Goal: Transaction & Acquisition: Purchase product/service

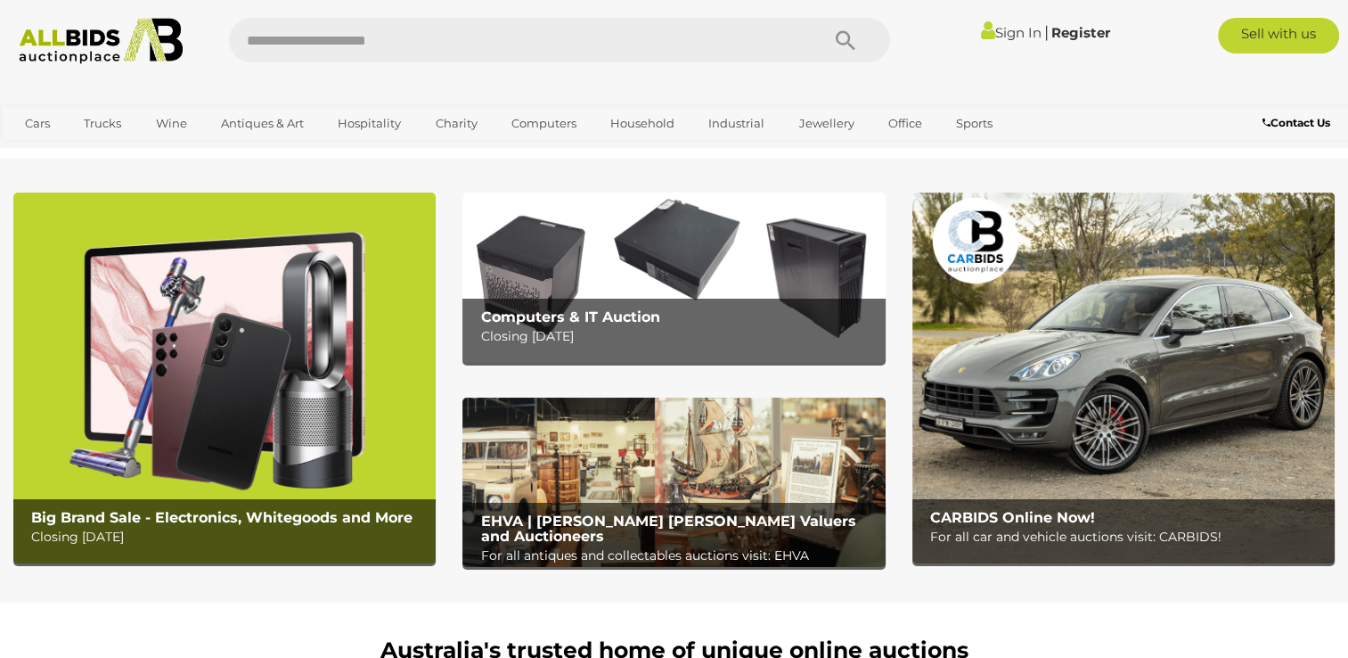
click at [677, 283] on img at bounding box center [673, 276] width 422 height 169
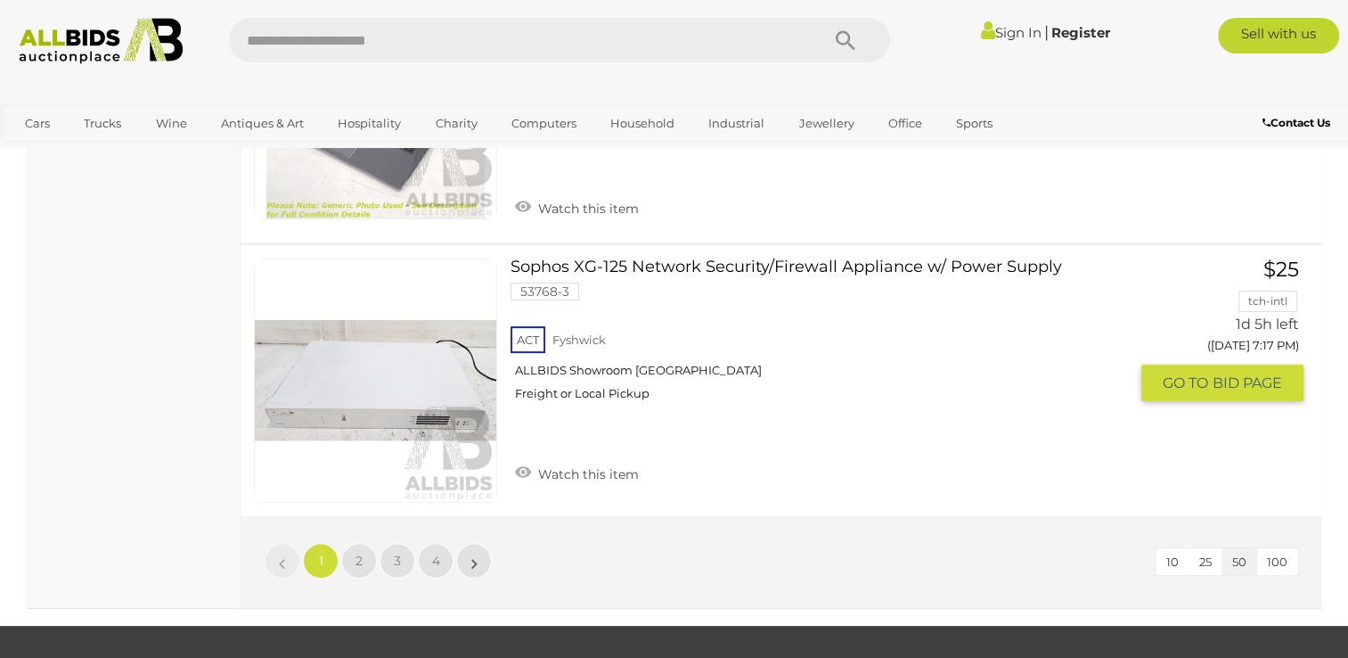
scroll to position [14169, 0]
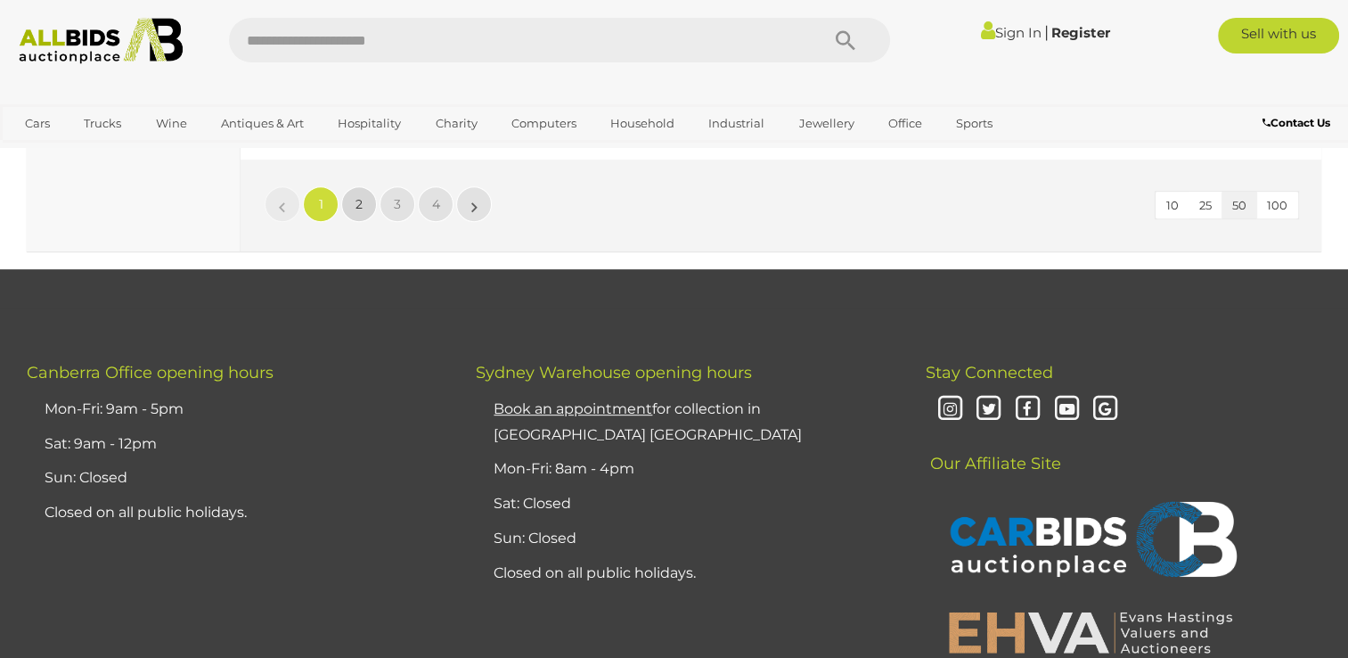
click at [356, 196] on span "2" at bounding box center [359, 204] width 7 height 16
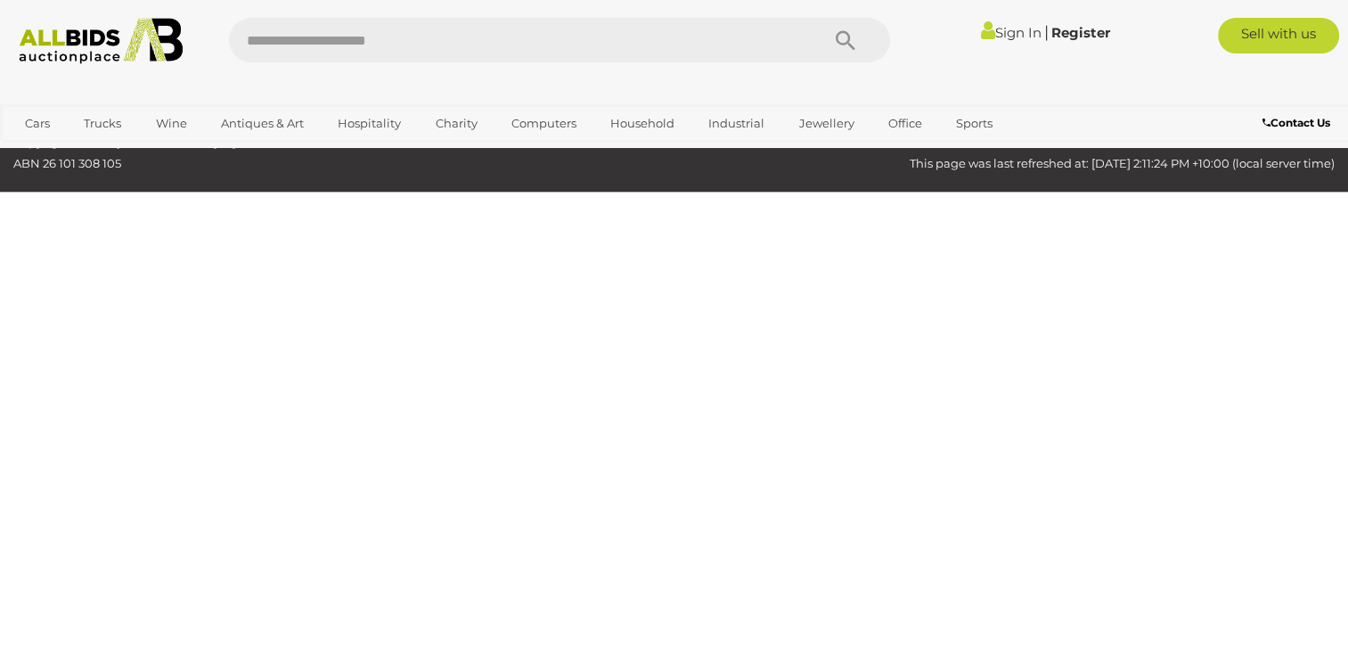
scroll to position [299, 0]
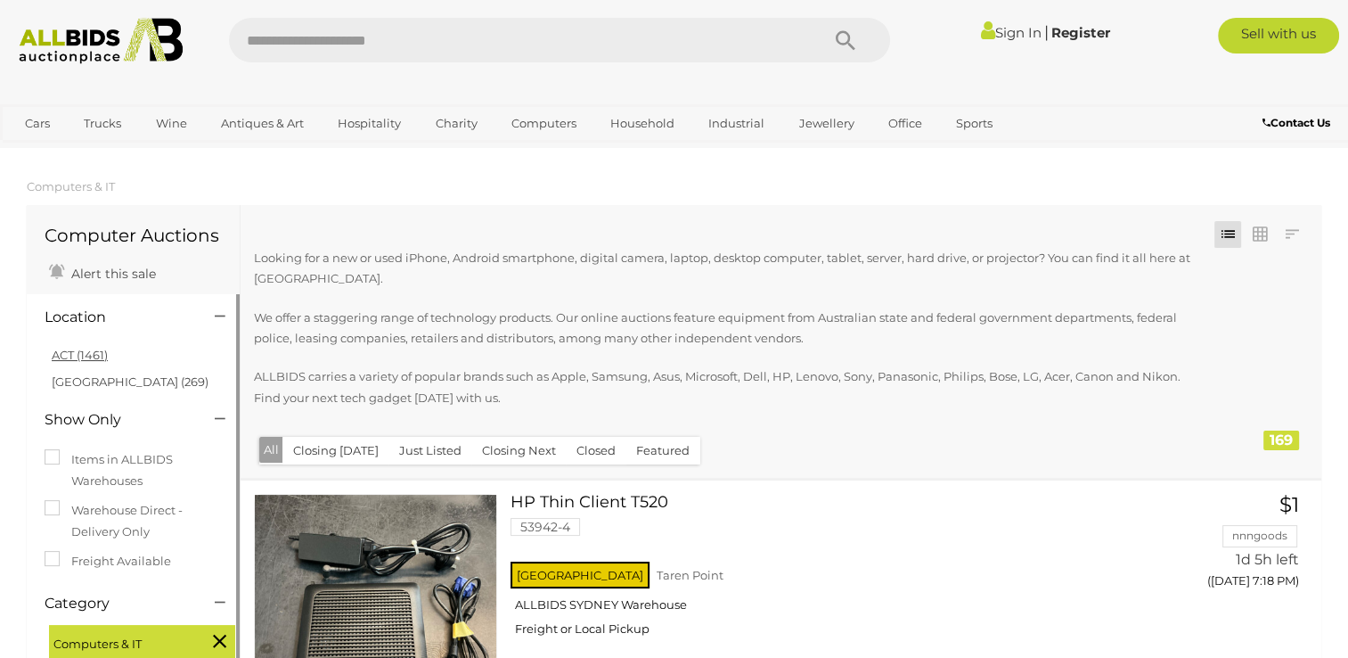
click at [78, 360] on link "ACT (1461)" at bounding box center [80, 355] width 56 height 14
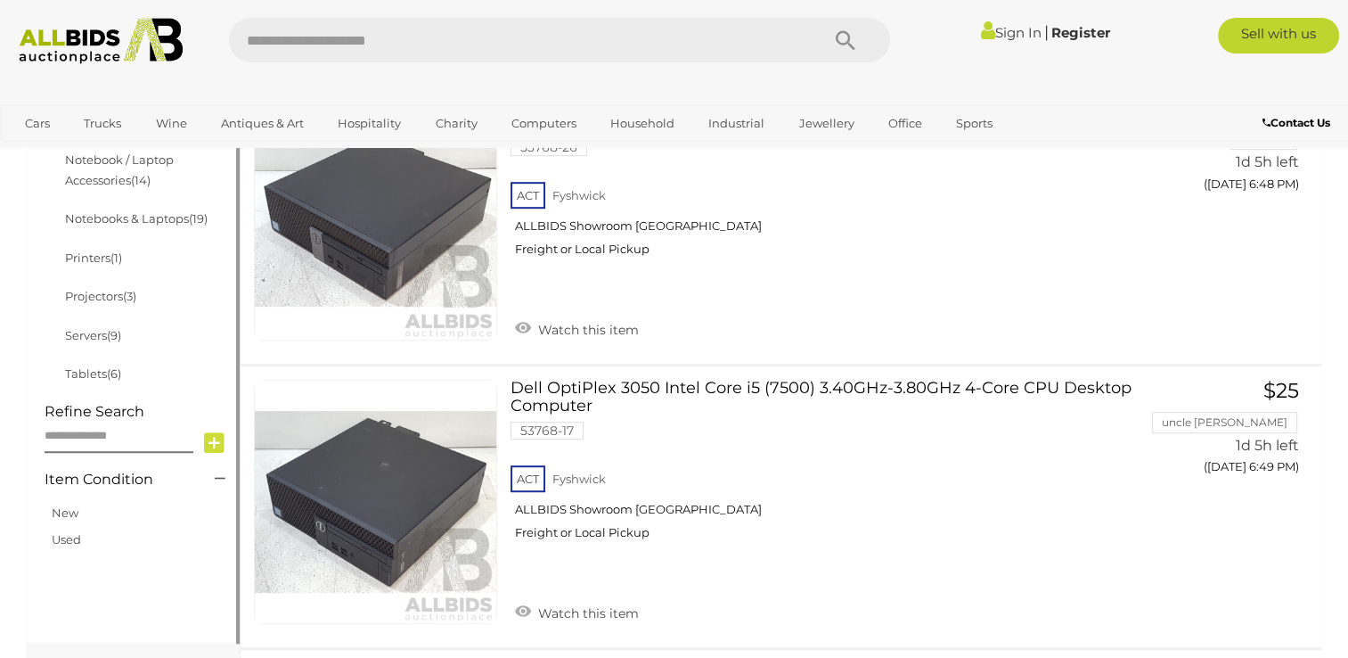
scroll to position [891, 0]
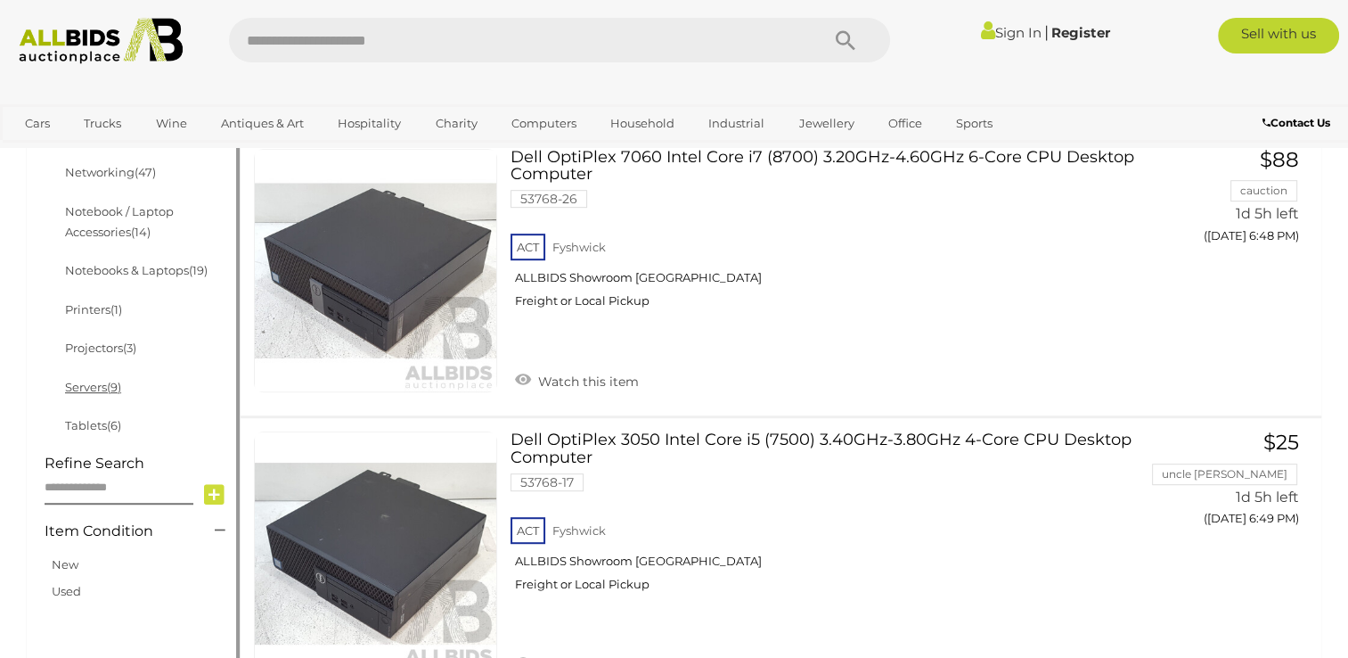
click at [91, 387] on link "Servers (9)" at bounding box center [93, 387] width 56 height 14
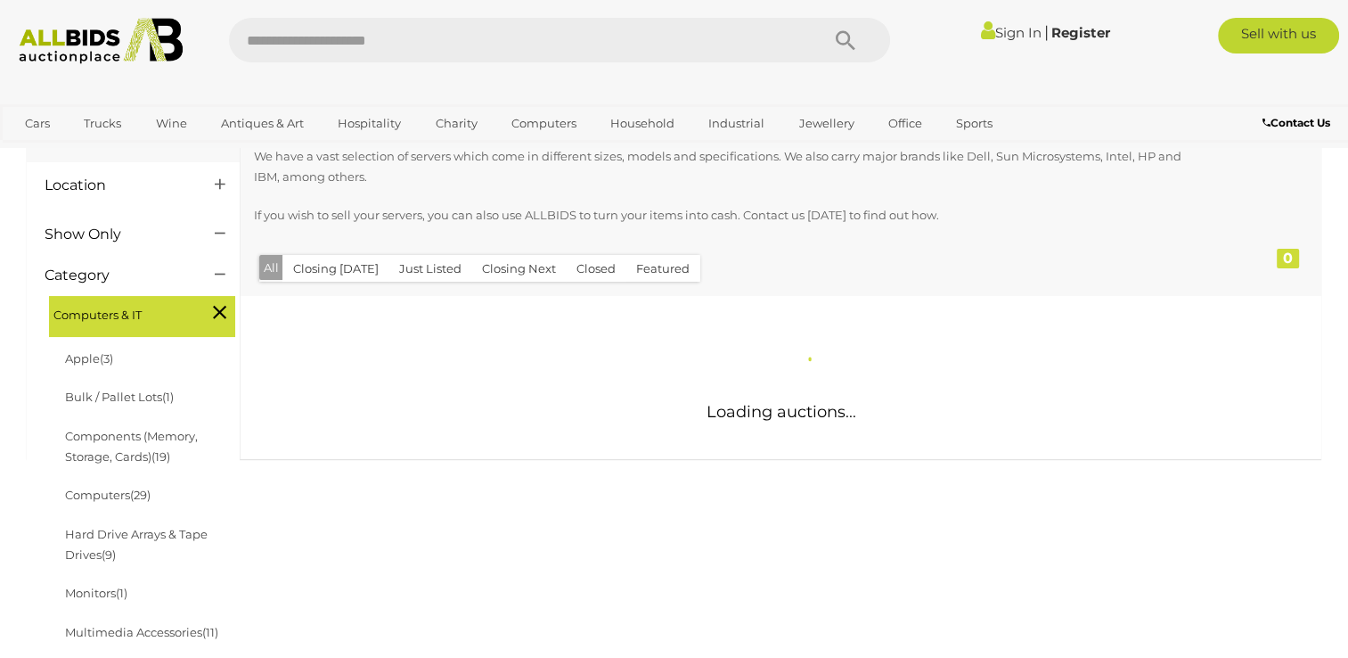
scroll to position [267, 0]
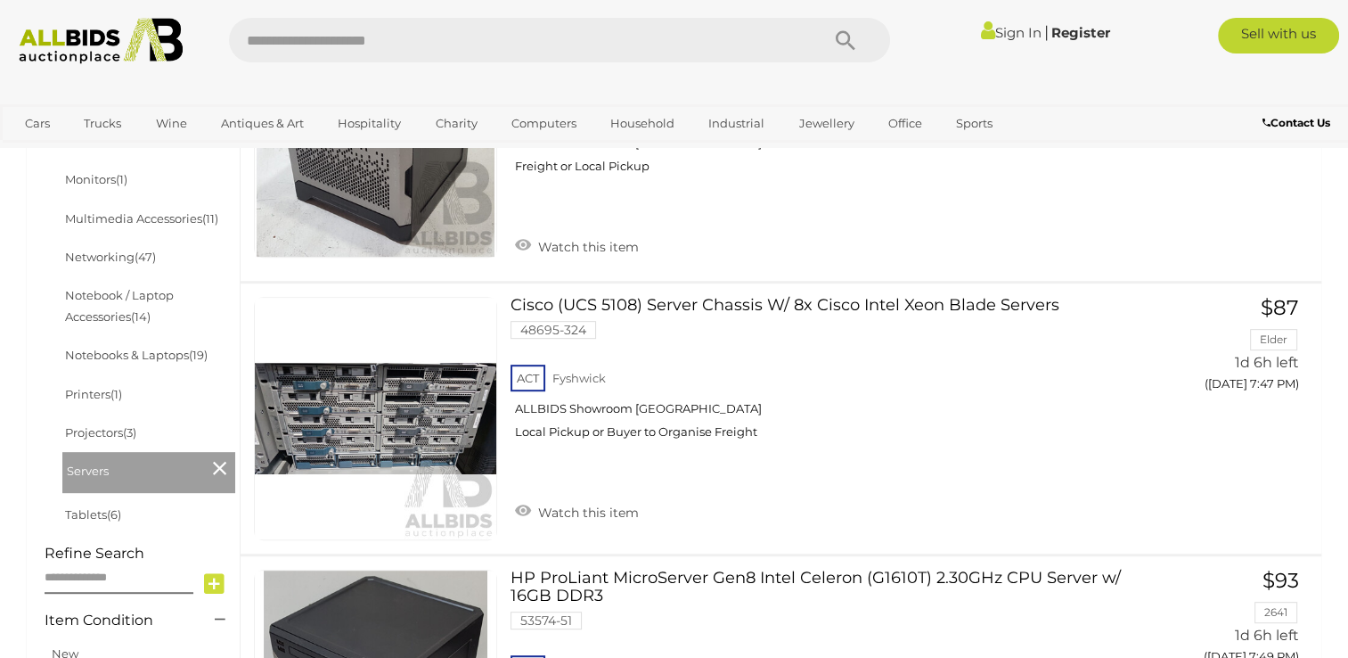
scroll to position [713, 0]
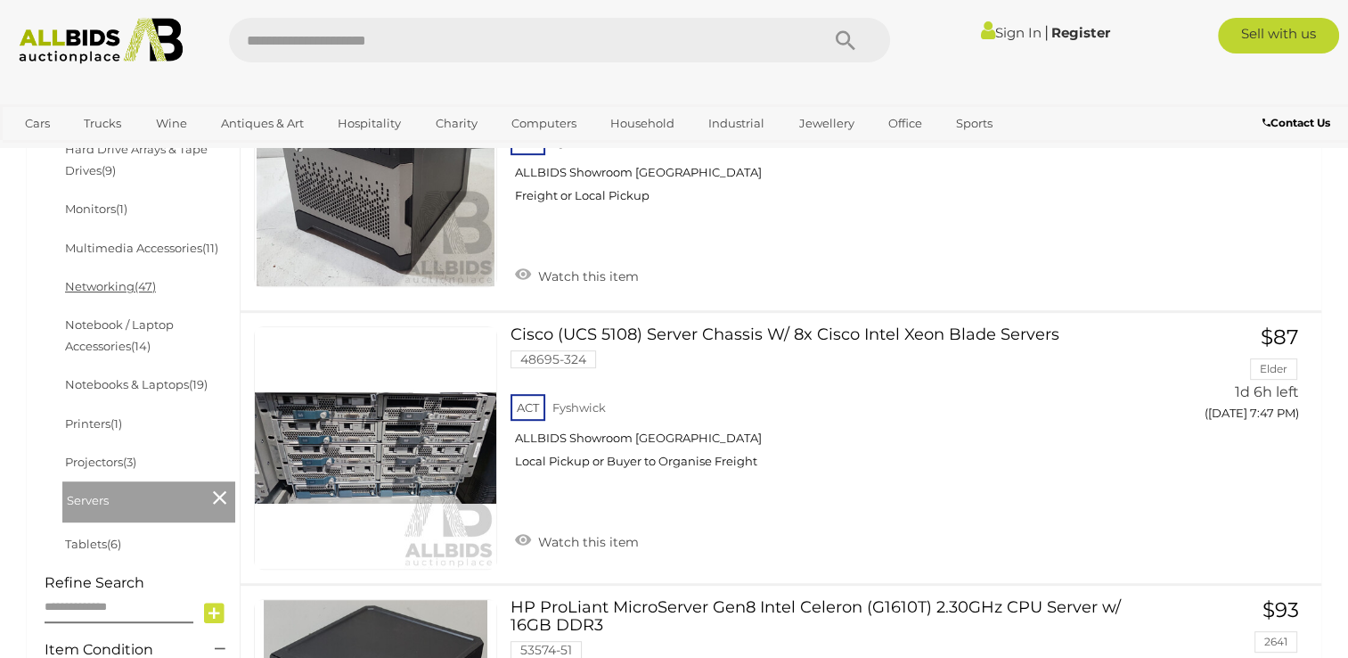
click at [114, 291] on link "Networking (47)" at bounding box center [110, 286] width 91 height 14
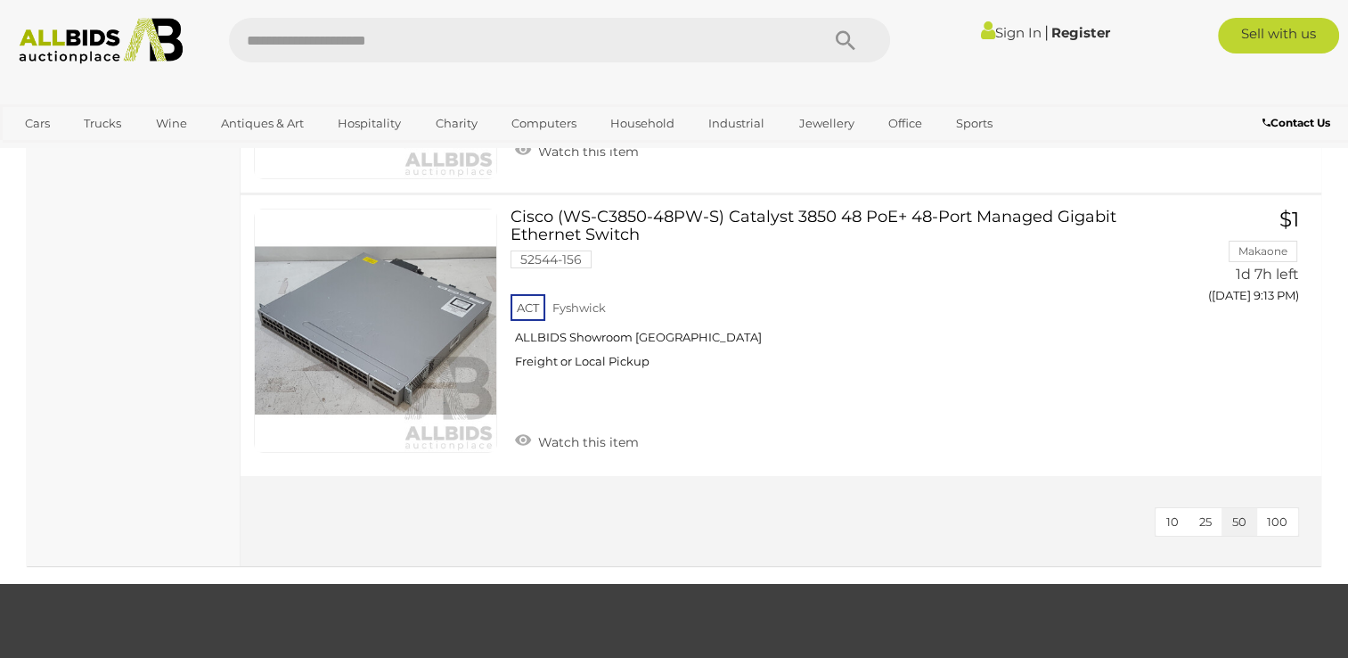
scroll to position [13010, 0]
